Goal: Task Accomplishment & Management: Use online tool/utility

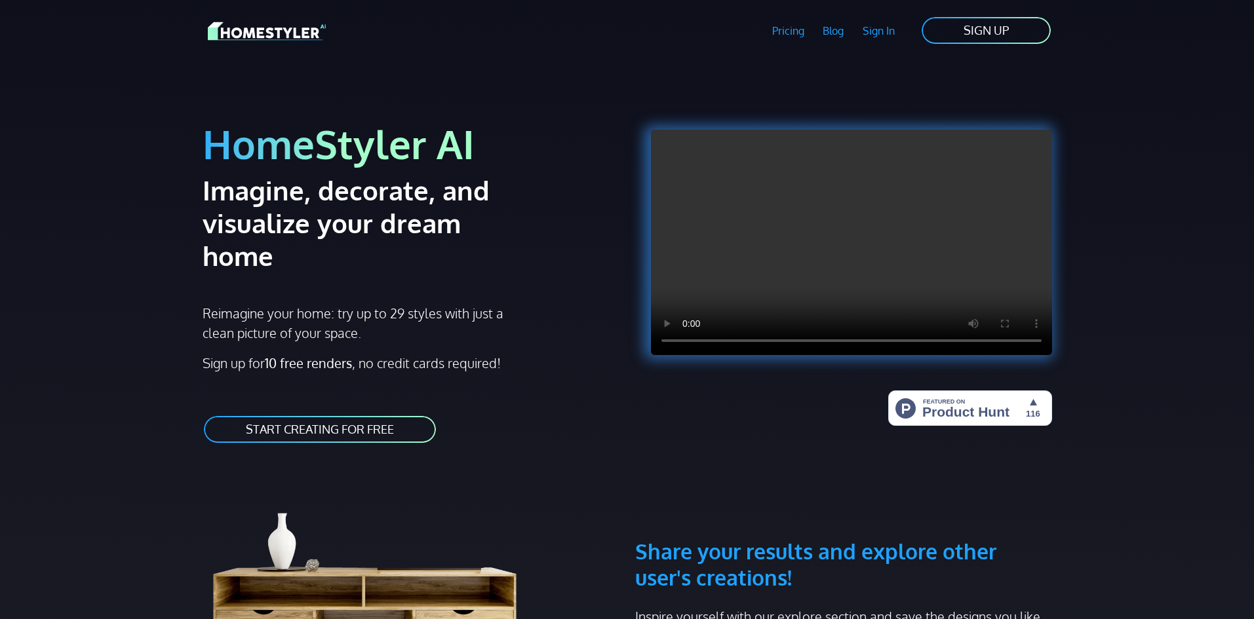
click at [1002, 31] on link "SIGN UP" at bounding box center [986, 30] width 132 height 29
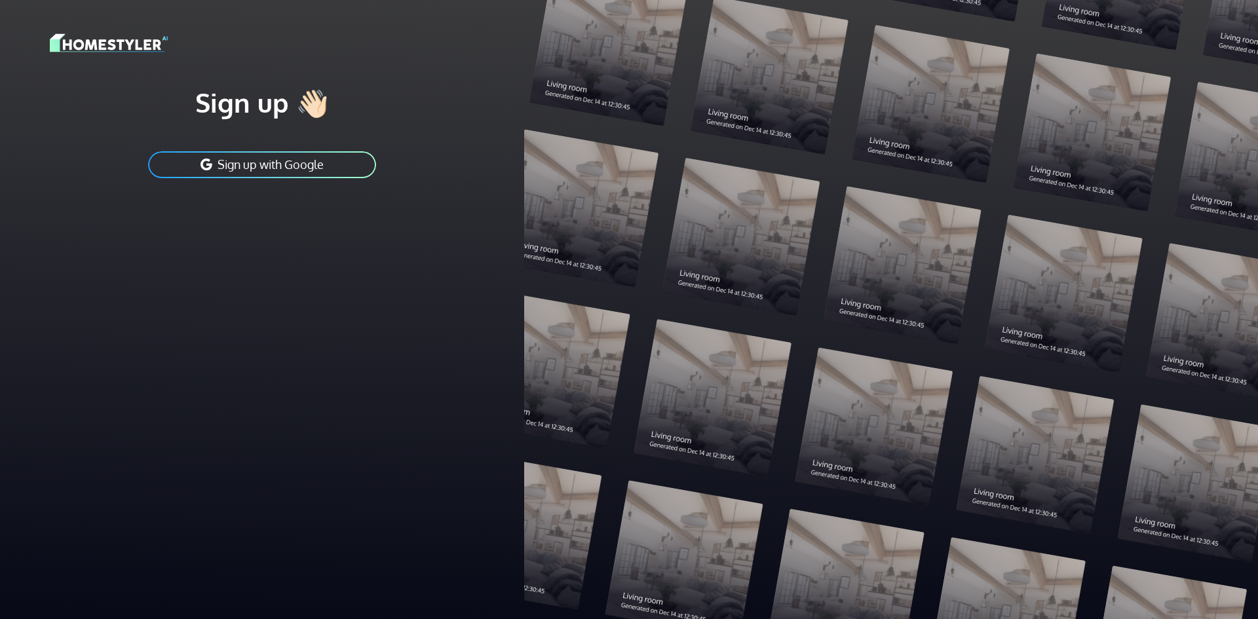
click at [248, 156] on button "Sign up with Google" at bounding box center [262, 164] width 231 height 29
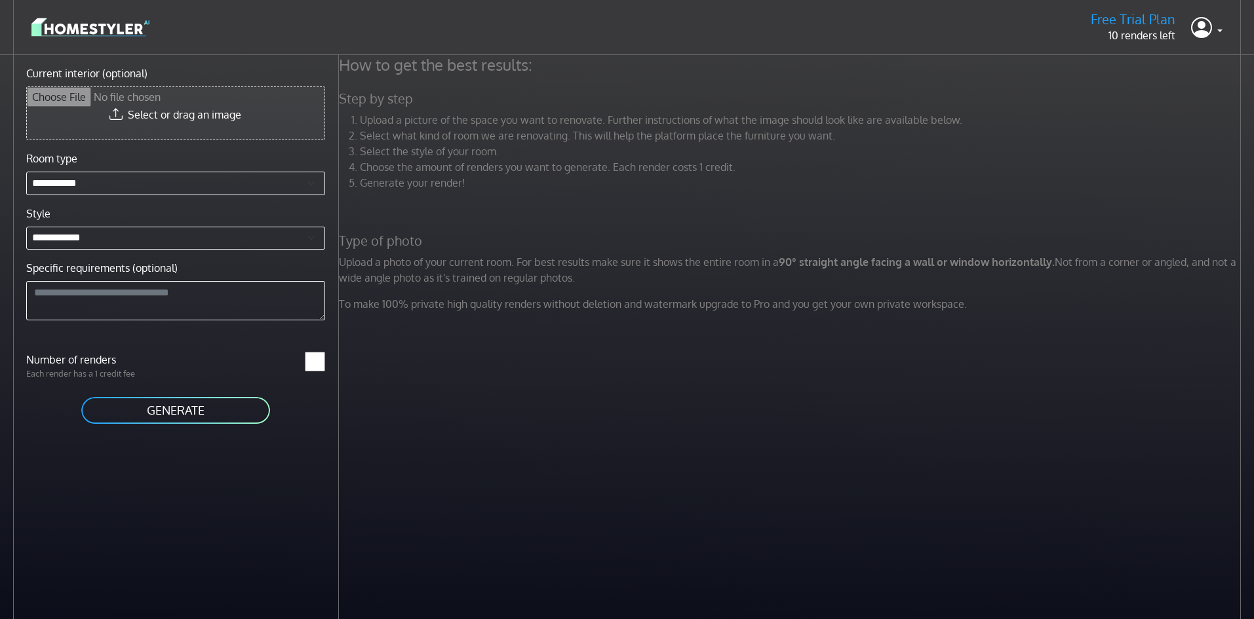
click at [180, 111] on input "Current interior (optional)" at bounding box center [176, 113] width 298 height 52
type input "**********"
click at [192, 112] on input "Current interior (optional)" at bounding box center [176, 113] width 298 height 52
click at [178, 119] on input "Current interior (optional)" at bounding box center [176, 113] width 298 height 52
